Goal: Transaction & Acquisition: Purchase product/service

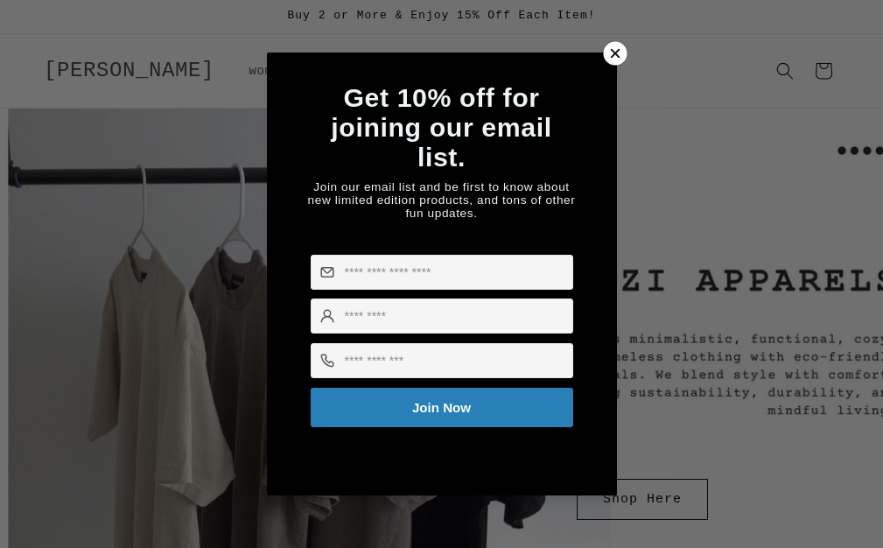
click at [614, 42] on div at bounding box center [615, 54] width 24 height 24
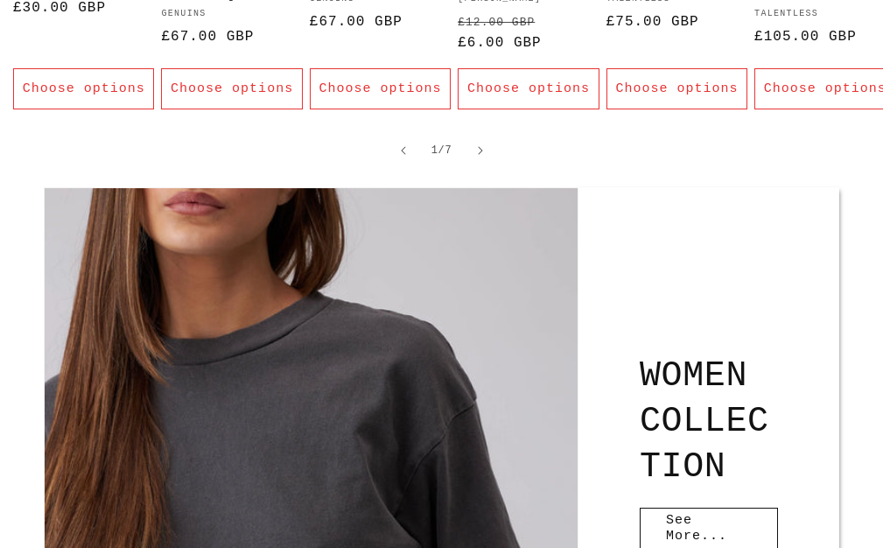
scroll to position [2216, 0]
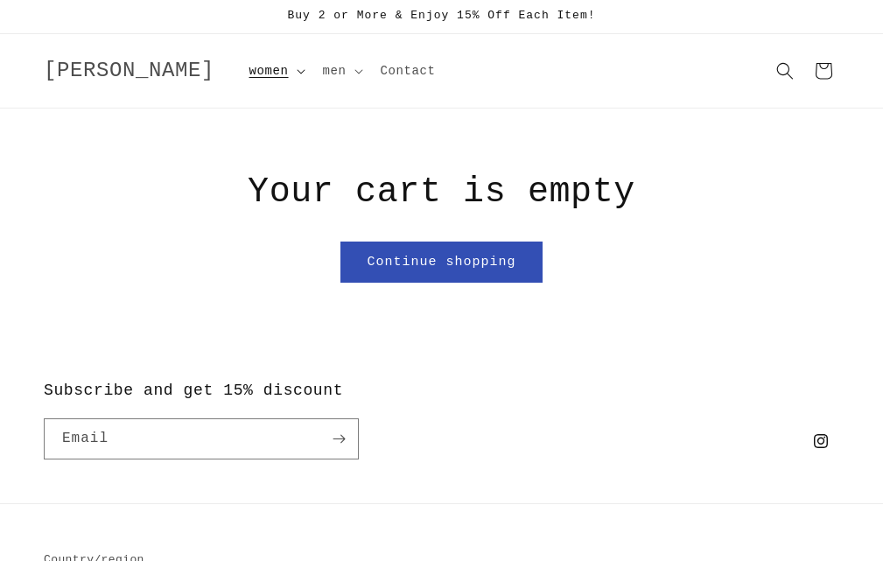
click at [249, 79] on span "women" at bounding box center [268, 71] width 39 height 16
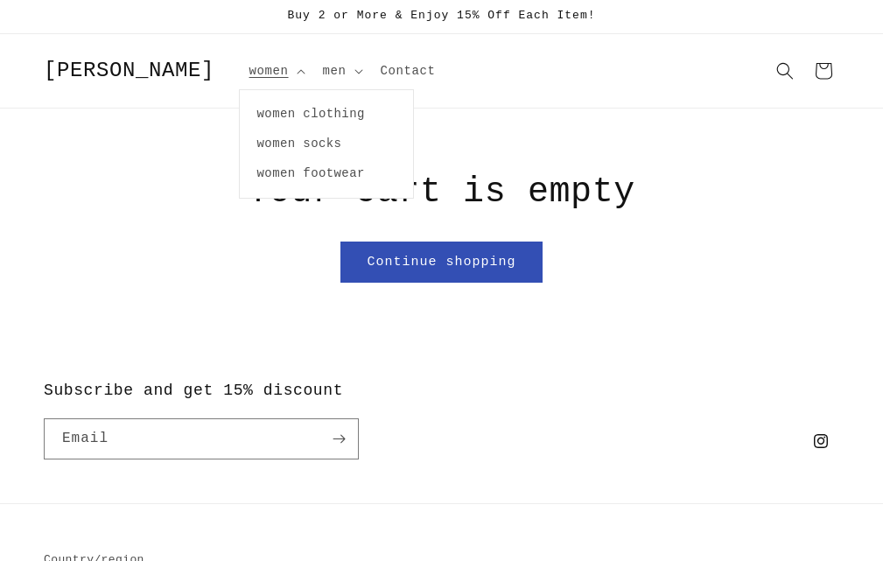
click at [57, 82] on span "[PERSON_NAME]" at bounding box center [129, 71] width 171 height 24
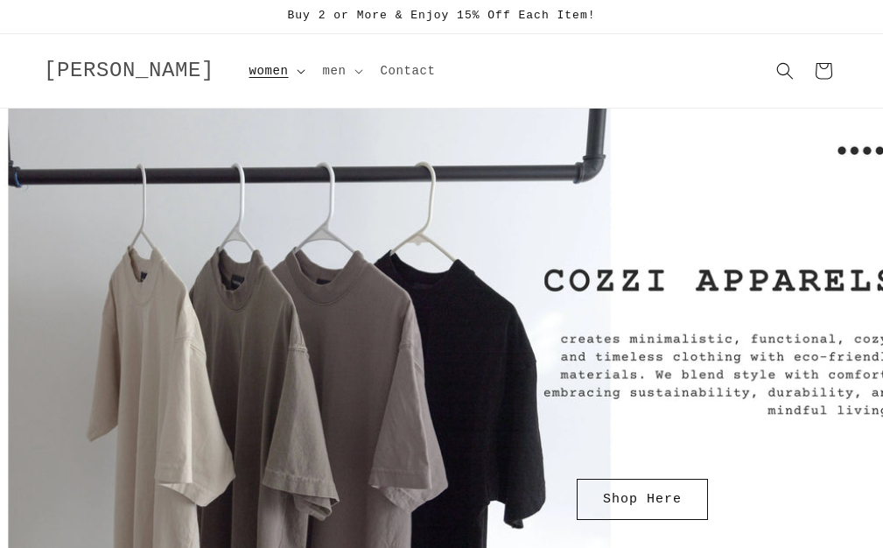
click at [249, 79] on span "women" at bounding box center [268, 71] width 39 height 16
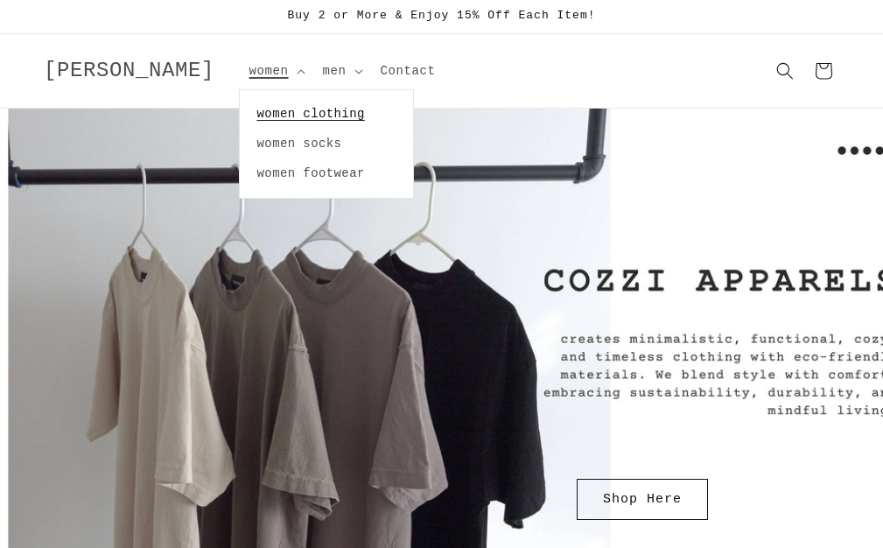
click at [240, 129] on link "women clothing" at bounding box center [326, 114] width 173 height 30
